Goal: Book appointment/travel/reservation

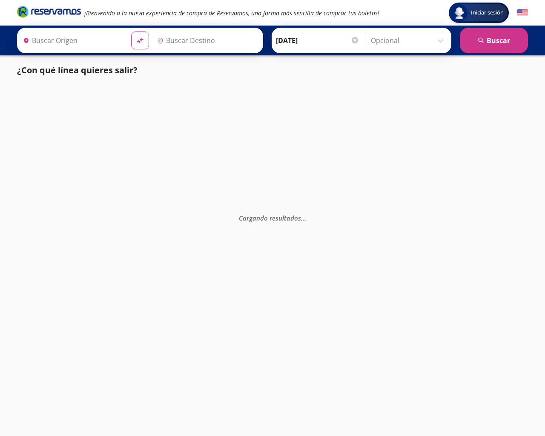
type input "[GEOGRAPHIC_DATA], [GEOGRAPHIC_DATA]"
type input "Santiago de Querétaro, Querétaro"
type input "[GEOGRAPHIC_DATA], [GEOGRAPHIC_DATA]"
type input "Santiago de Querétaro, Querétaro"
type input "[GEOGRAPHIC_DATA], [GEOGRAPHIC_DATA]"
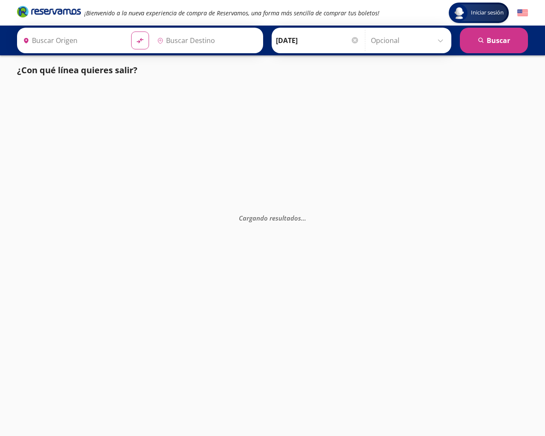
type input "[GEOGRAPHIC_DATA], [GEOGRAPHIC_DATA]"
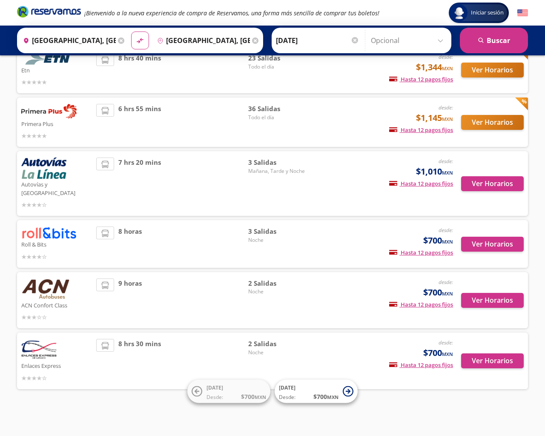
scroll to position [112, 0]
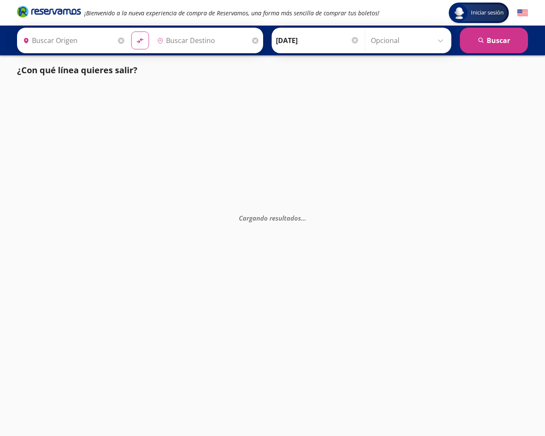
type input "[GEOGRAPHIC_DATA], [GEOGRAPHIC_DATA]"
